Goal: Task Accomplishment & Management: Manage account settings

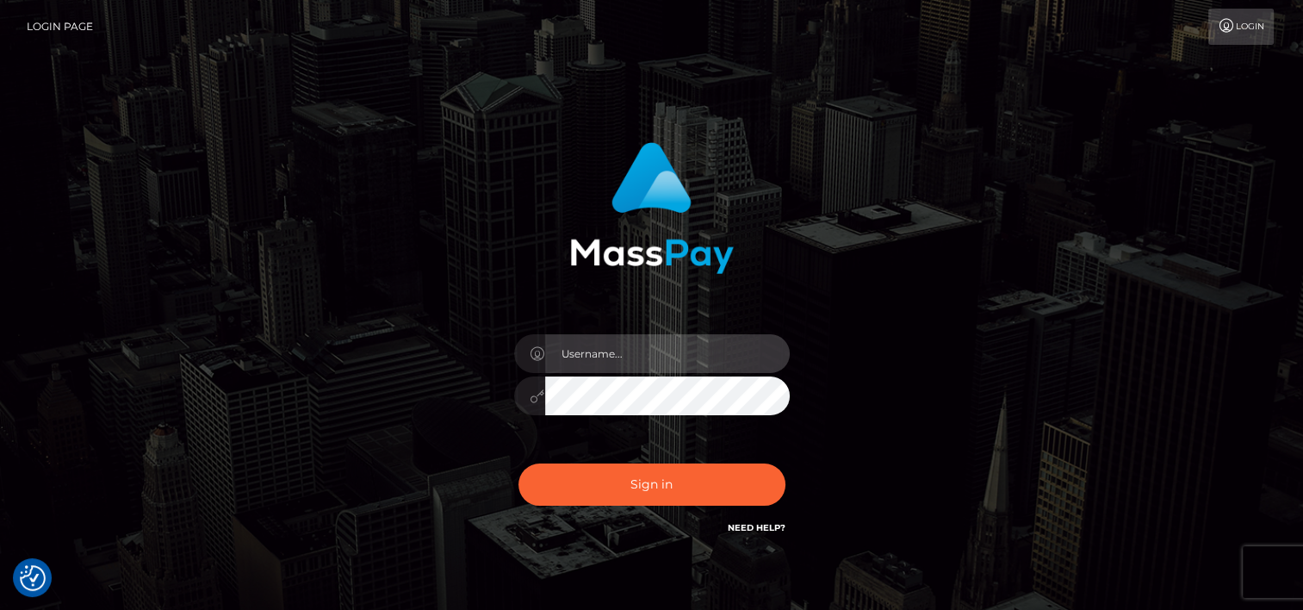
click at [712, 360] on input "text" at bounding box center [667, 353] width 245 height 39
type input "tammyk.cforth"
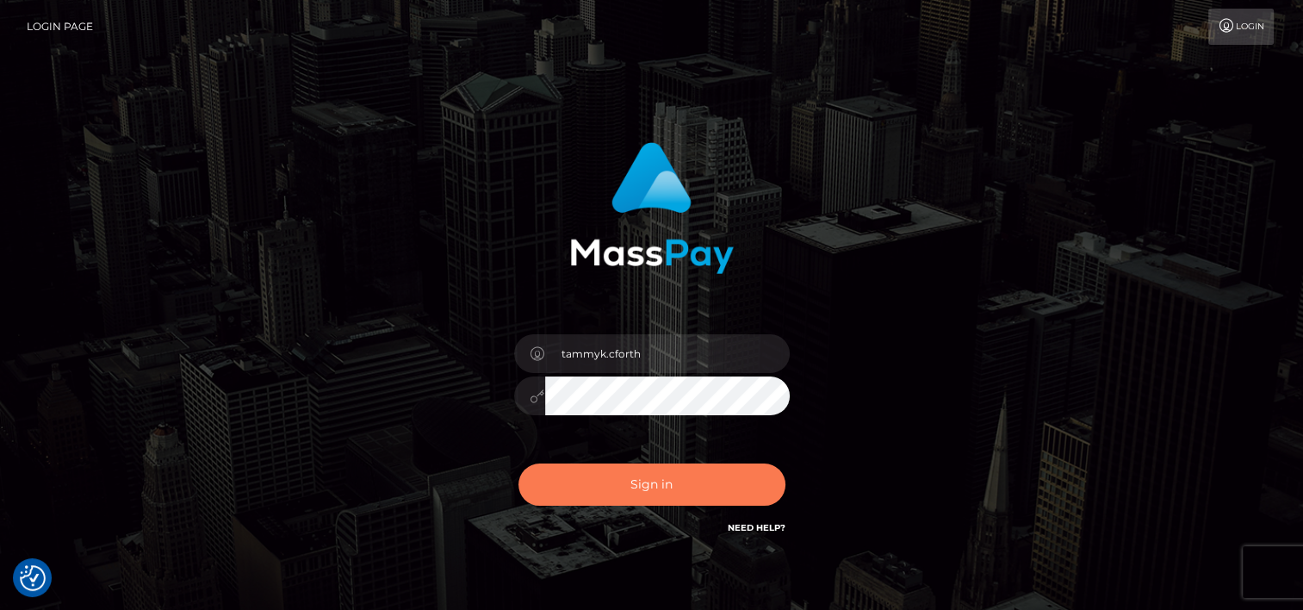
click at [675, 496] on button "Sign in" at bounding box center [651, 484] width 267 height 42
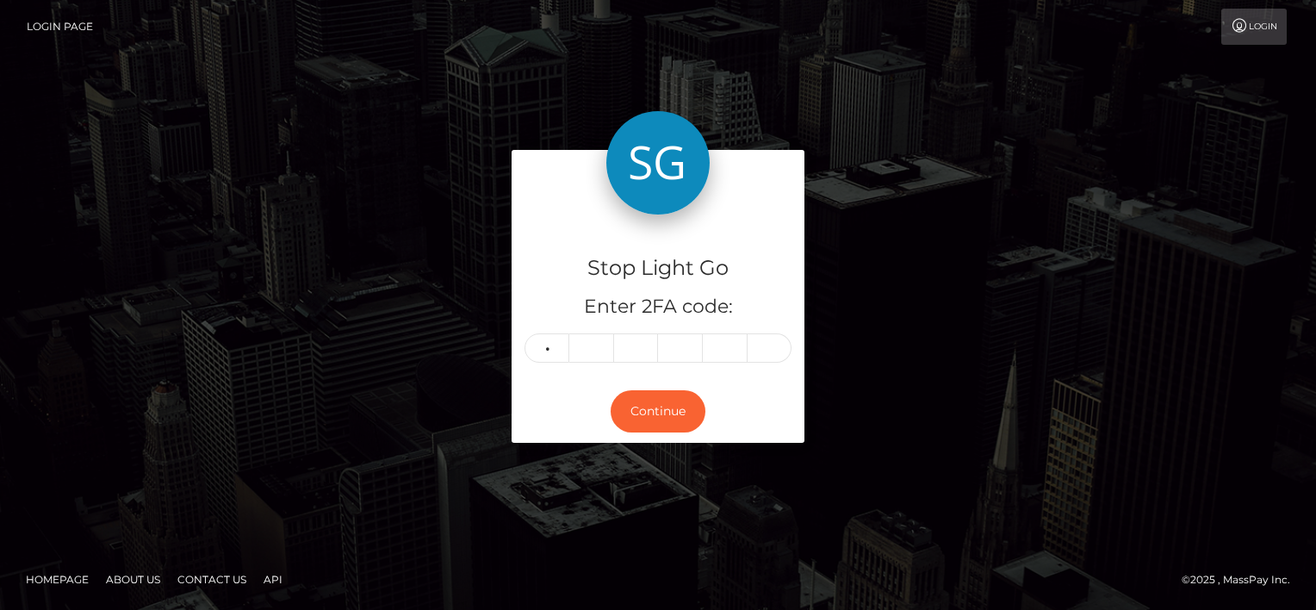
type input "4"
type input "5"
type input "6"
type input "5"
type input "8"
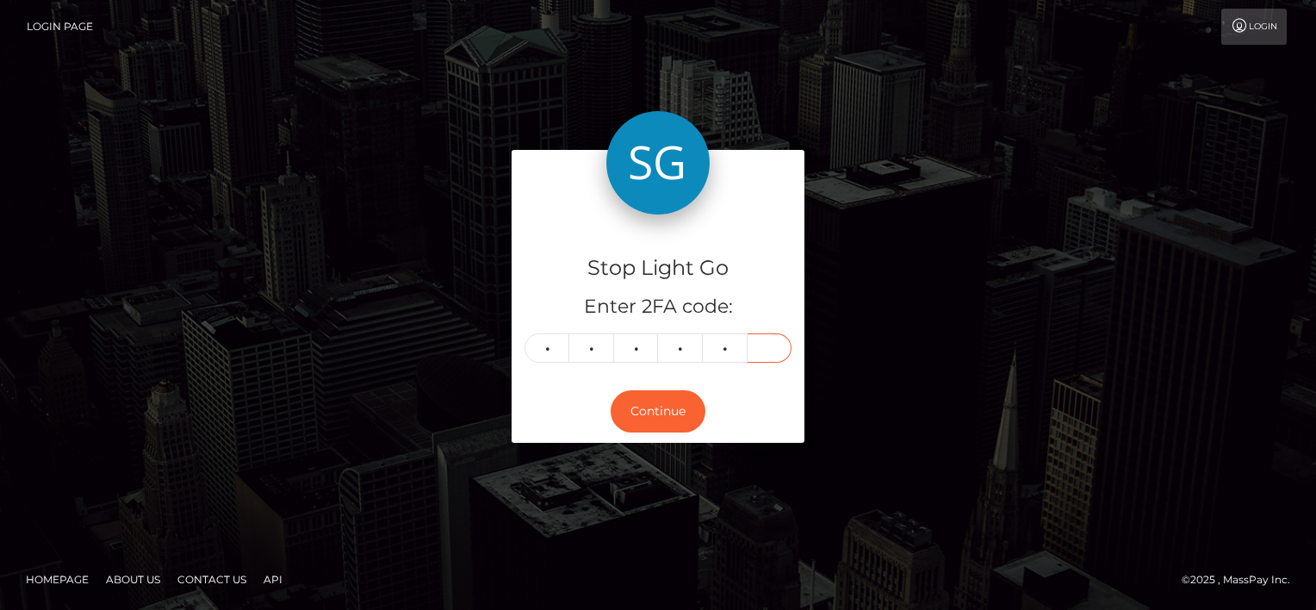
type input "0"
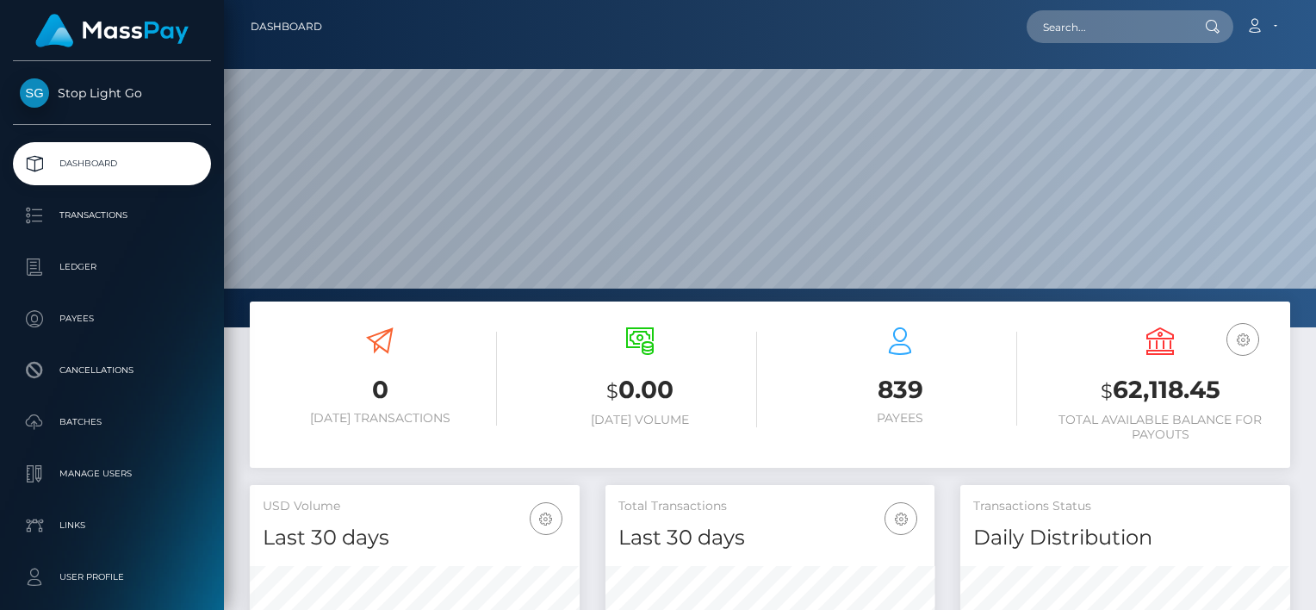
scroll to position [305, 330]
